Goal: Task Accomplishment & Management: Manage account settings

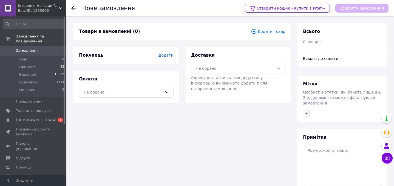
click at [272, 32] on span "Додати товар" at bounding box center [268, 31] width 35 height 6
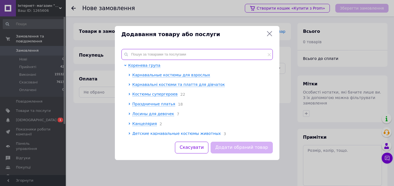
click at [146, 54] on input "text" at bounding box center [196, 54] width 151 height 11
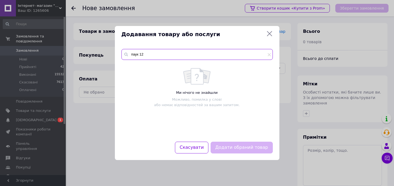
type input "паук 120"
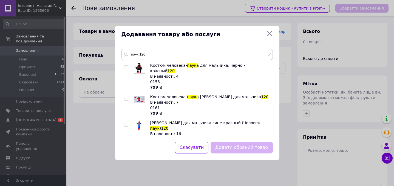
click at [96, 112] on div "Додавання товару або послуги паук 120 Костюм человека- паук а для мальчика, чер…" at bounding box center [197, 93] width 394 height 186
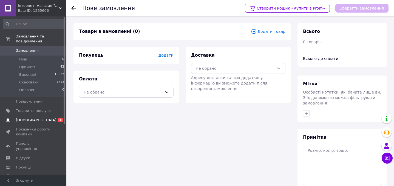
click at [26, 119] on span "[DEMOGRAPHIC_DATA]" at bounding box center [36, 120] width 41 height 5
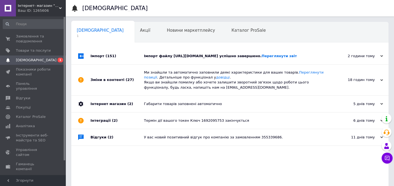
click at [152, 59] on div "Імпорт файлу [URL][DOMAIN_NAME] успішно завершено. Переглянути звіт" at bounding box center [236, 56] width 184 height 5
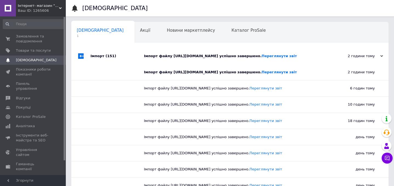
click at [40, 8] on div "Ваш ID: 1265606" at bounding box center [42, 10] width 48 height 5
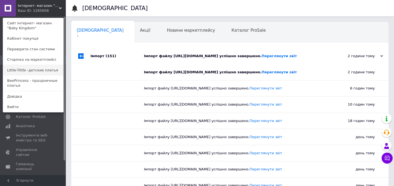
click at [28, 71] on link "Little-Tittle -детские платья" at bounding box center [33, 70] width 60 height 10
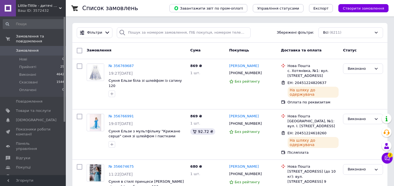
click at [35, 12] on div "Ваш ID: 3572432" at bounding box center [42, 10] width 48 height 5
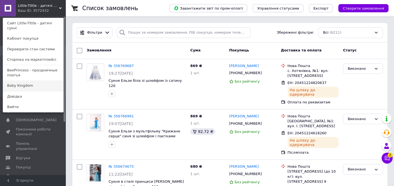
click at [25, 81] on link "Baby Kingdom" at bounding box center [33, 86] width 60 height 10
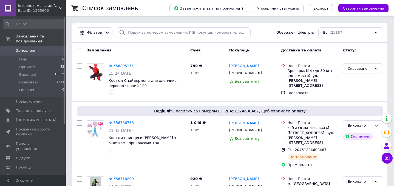
scroll to position [21, 0]
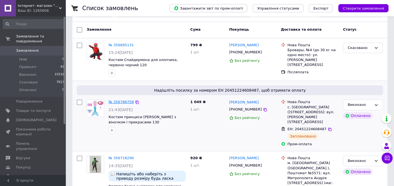
click at [125, 100] on link "№ 356786758" at bounding box center [120, 102] width 25 height 4
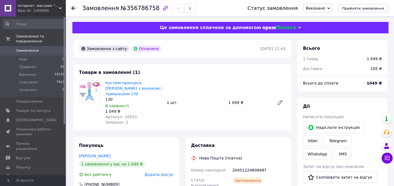
click at [32, 51] on span "Замовлення" at bounding box center [27, 50] width 23 height 5
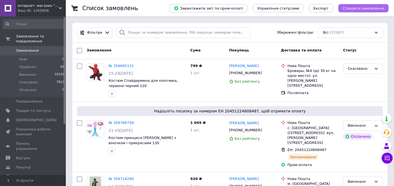
click at [373, 6] on button "Створити замовлення" at bounding box center [363, 8] width 50 height 8
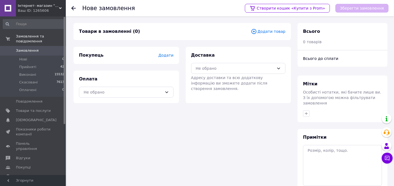
click at [272, 33] on span "Додати товар" at bounding box center [268, 31] width 35 height 6
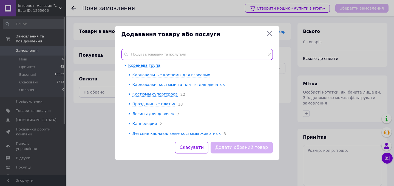
click at [188, 52] on input "text" at bounding box center [196, 54] width 151 height 11
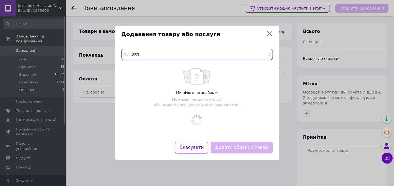
type input "10032"
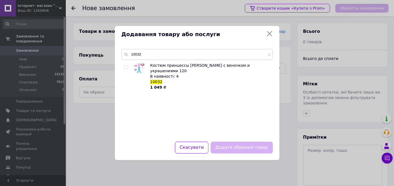
click at [269, 35] on icon at bounding box center [269, 33] width 7 height 7
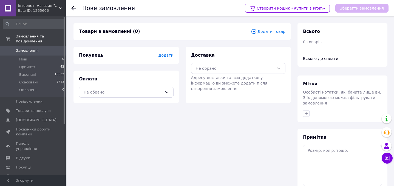
click at [47, 5] on span "Інтернет- магазин "Baby Kingdom"" at bounding box center [38, 5] width 41 height 5
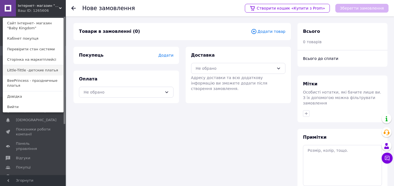
click at [36, 71] on link "Little-Tittle -детские платья" at bounding box center [33, 70] width 60 height 10
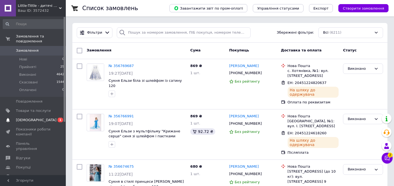
click at [32, 118] on span "[DEMOGRAPHIC_DATA]" at bounding box center [36, 120] width 41 height 5
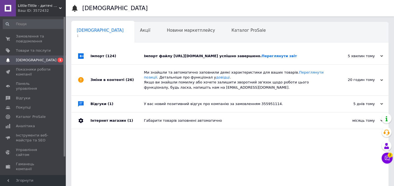
click at [206, 58] on div "Імпорт файлу [URL][DOMAIN_NAME] успішно завершено. Переглянути звіт" at bounding box center [236, 56] width 184 height 5
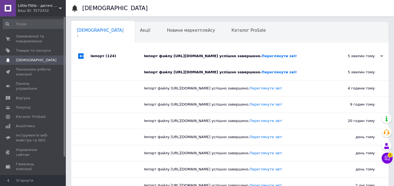
click at [37, 8] on div "Ваш ID: 3572432" at bounding box center [42, 10] width 48 height 5
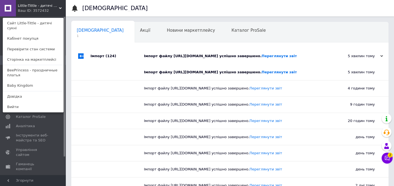
click at [156, 59] on div "Імпорт файлу [URL][DOMAIN_NAME] успішно завершено. Переглянути звіт" at bounding box center [236, 56] width 184 height 5
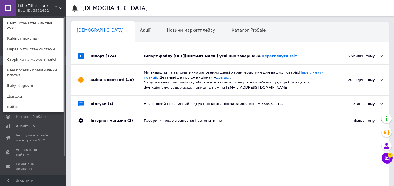
click at [44, 2] on div "Little-Tittle - дитячі сукні Ваш ID: 3572432 Сайт Little-Tittle - дитячі сукні …" at bounding box center [33, 8] width 66 height 16
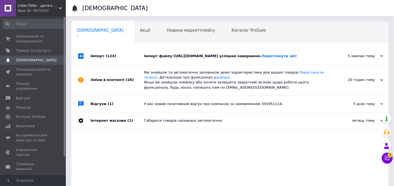
click at [44, 2] on div "Little-Tittle - дитячі сукні Ваш ID: 3572432" at bounding box center [41, 8] width 50 height 16
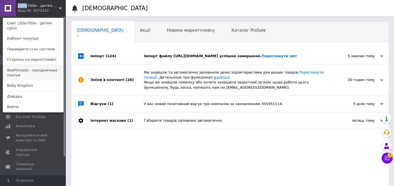
click at [33, 70] on link "BeePrincess - праздничные платья" at bounding box center [33, 72] width 60 height 15
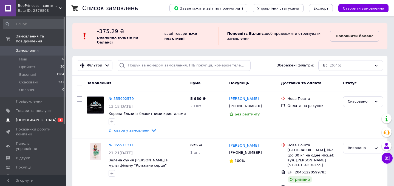
click at [27, 121] on span "[DEMOGRAPHIC_DATA]" at bounding box center [36, 120] width 41 height 5
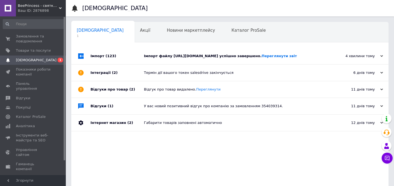
click at [195, 49] on div "Імпорт файлу [URL][DOMAIN_NAME] успішно завершено. Переглянути звіт" at bounding box center [236, 56] width 184 height 16
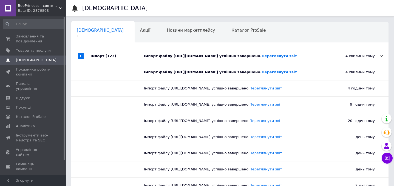
click at [20, 7] on span "BeePrincess - святкові сукні" at bounding box center [38, 5] width 41 height 5
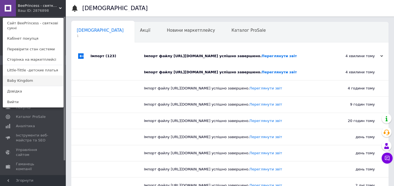
click at [23, 81] on link "Baby Kingdom" at bounding box center [33, 81] width 60 height 10
